Goal: Navigation & Orientation: Find specific page/section

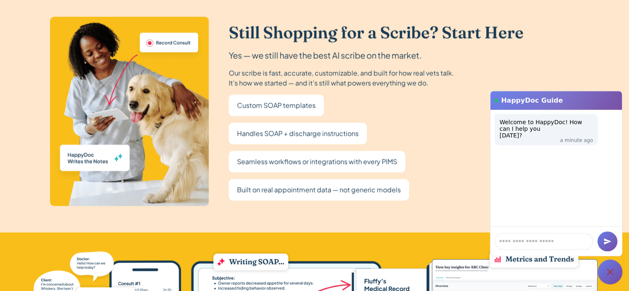
scroll to position [1572, 0]
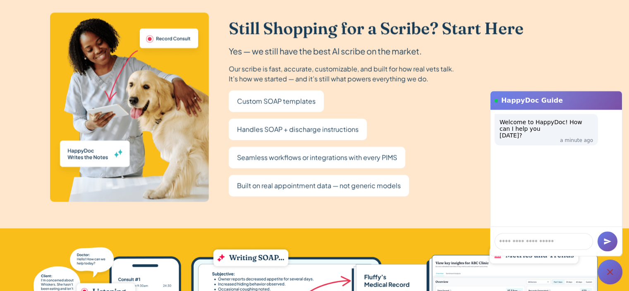
click at [357, 184] on p "Built on real appointment data — not generic models" at bounding box center [319, 185] width 164 height 12
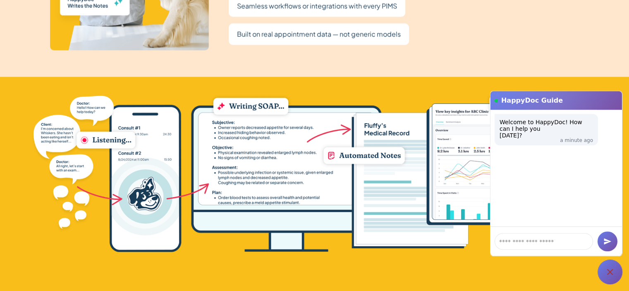
scroll to position [1737, 0]
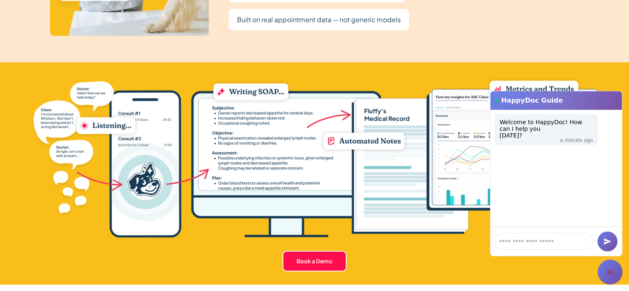
click at [237, 118] on img at bounding box center [314, 157] width 566 height 162
click at [268, 112] on img at bounding box center [314, 157] width 566 height 162
click at [293, 119] on img at bounding box center [314, 157] width 566 height 162
click at [225, 139] on img at bounding box center [314, 157] width 566 height 162
click at [225, 165] on img at bounding box center [314, 157] width 566 height 162
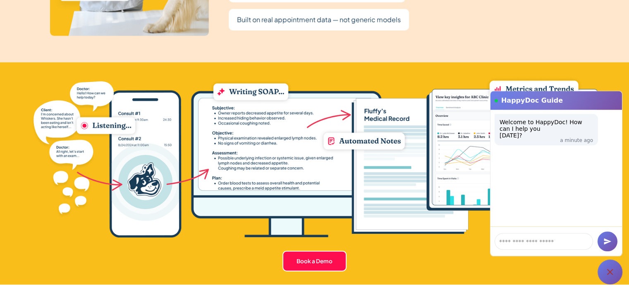
click at [221, 192] on img at bounding box center [314, 157] width 566 height 162
click at [220, 184] on img at bounding box center [314, 157] width 566 height 162
click at [239, 176] on img at bounding box center [314, 157] width 566 height 162
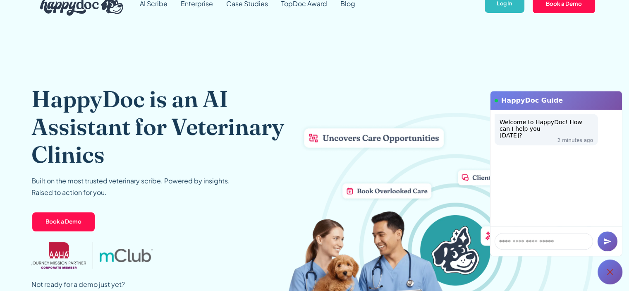
scroll to position [0, 0]
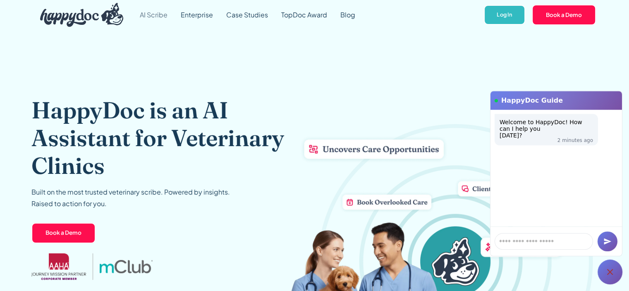
click at [154, 14] on link "AI Scribe" at bounding box center [153, 15] width 41 height 30
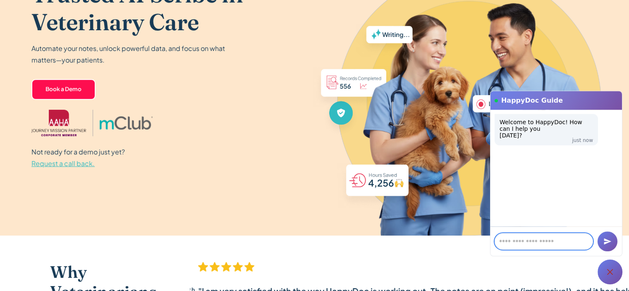
scroll to position [165, 0]
